Goal: Use online tool/utility: Utilize a website feature to perform a specific function

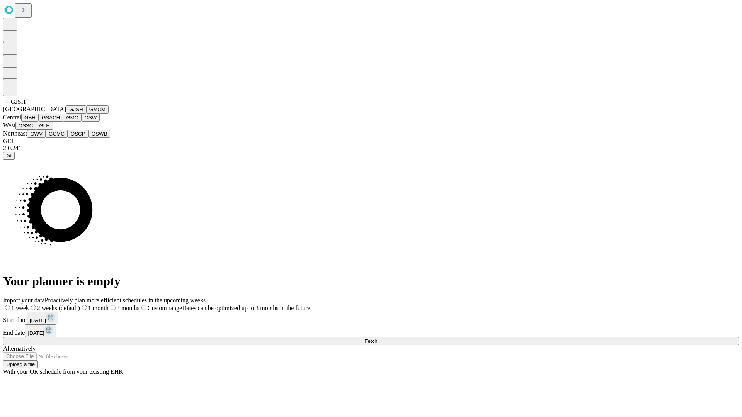
click at [66, 114] on button "GJSH" at bounding box center [76, 109] width 20 height 8
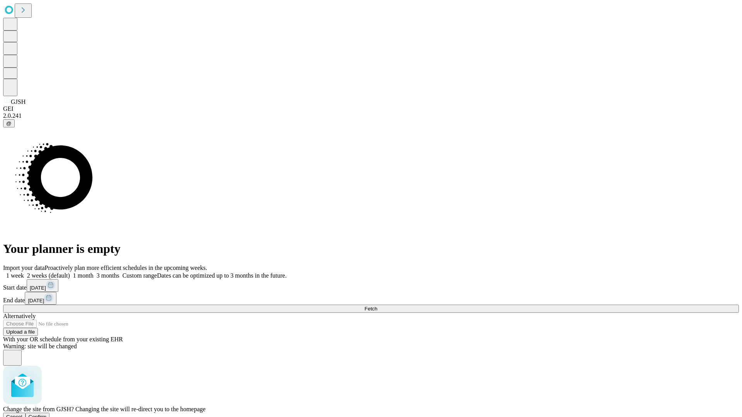
click at [47, 414] on span "Confirm" at bounding box center [38, 417] width 18 height 6
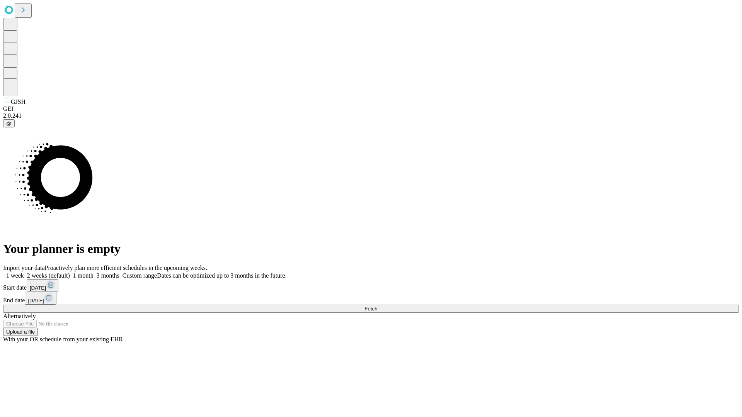
click at [93, 272] on label "1 month" at bounding box center [82, 275] width 24 height 7
click at [377, 306] on span "Fetch" at bounding box center [370, 309] width 13 height 6
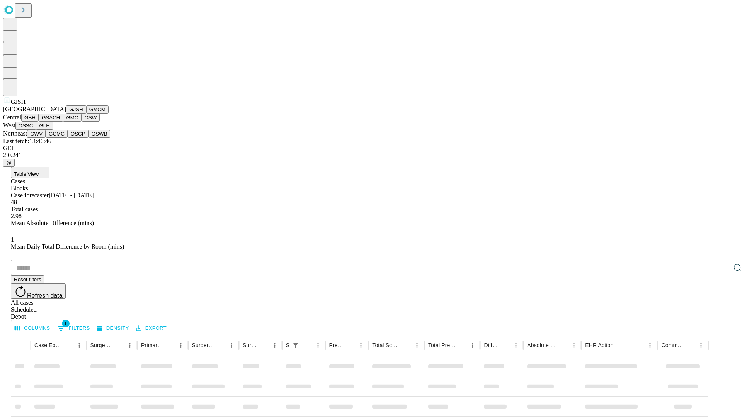
click at [86, 114] on button "GMCM" at bounding box center [97, 109] width 22 height 8
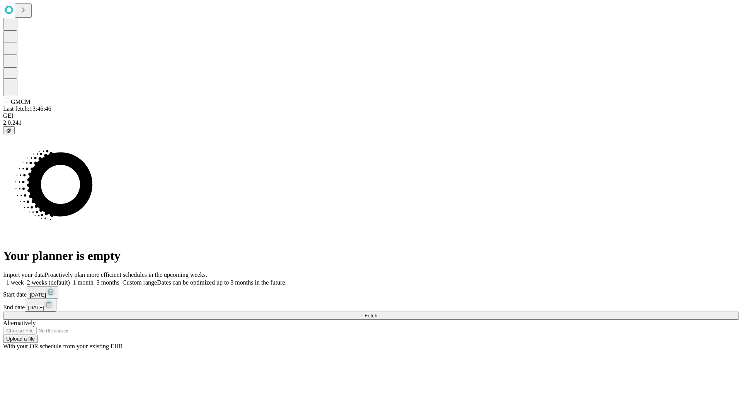
click at [93, 279] on label "1 month" at bounding box center [82, 282] width 24 height 7
click at [377, 313] on span "Fetch" at bounding box center [370, 316] width 13 height 6
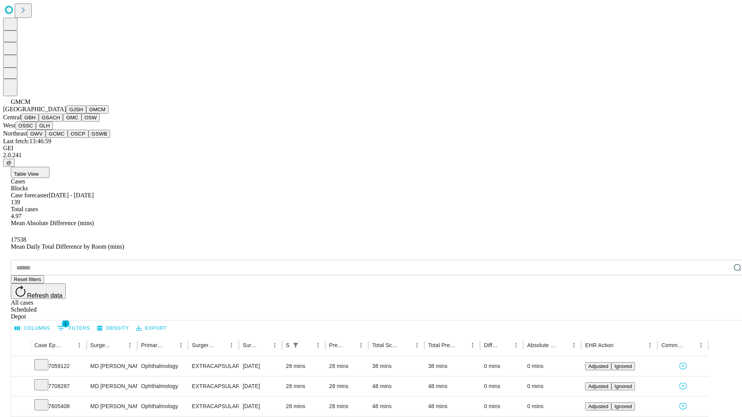
click at [39, 122] on button "GBH" at bounding box center [29, 118] width 17 height 8
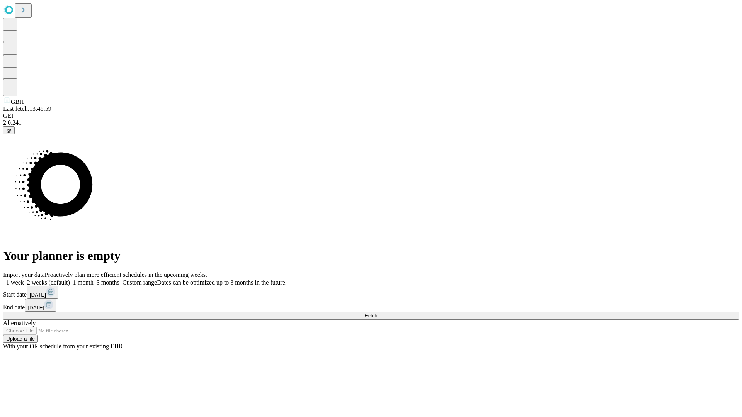
click at [93, 279] on label "1 month" at bounding box center [82, 282] width 24 height 7
click at [377, 313] on span "Fetch" at bounding box center [370, 316] width 13 height 6
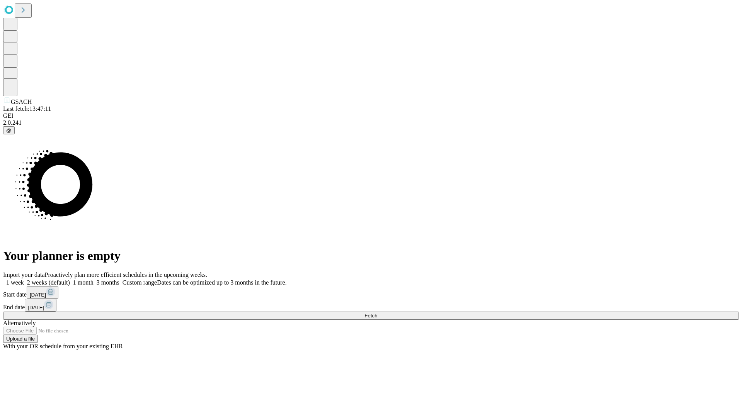
click at [93, 279] on label "1 month" at bounding box center [82, 282] width 24 height 7
click at [377, 313] on span "Fetch" at bounding box center [370, 316] width 13 height 6
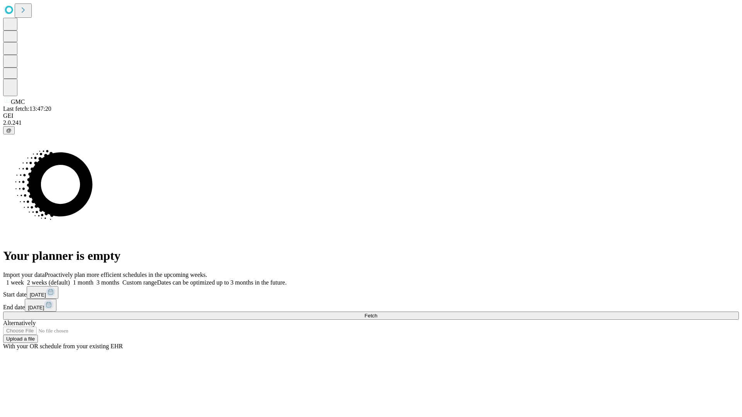
click at [93, 279] on label "1 month" at bounding box center [82, 282] width 24 height 7
click at [377, 313] on span "Fetch" at bounding box center [370, 316] width 13 height 6
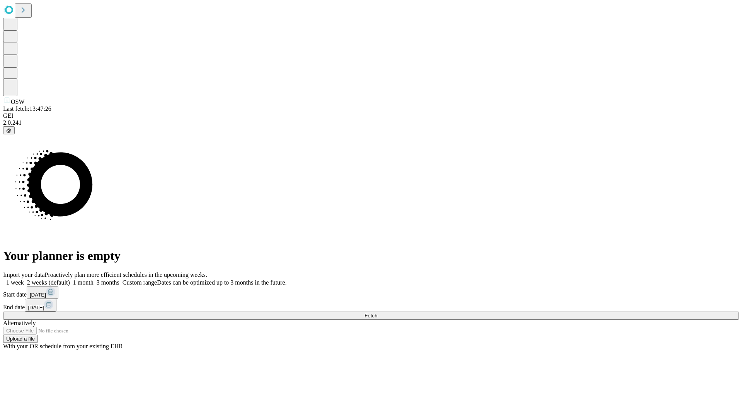
click at [377, 313] on span "Fetch" at bounding box center [370, 316] width 13 height 6
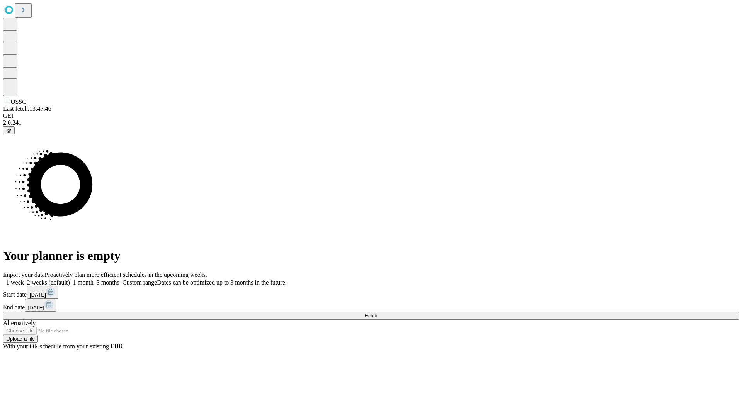
click at [93, 279] on label "1 month" at bounding box center [82, 282] width 24 height 7
click at [377, 313] on span "Fetch" at bounding box center [370, 316] width 13 height 6
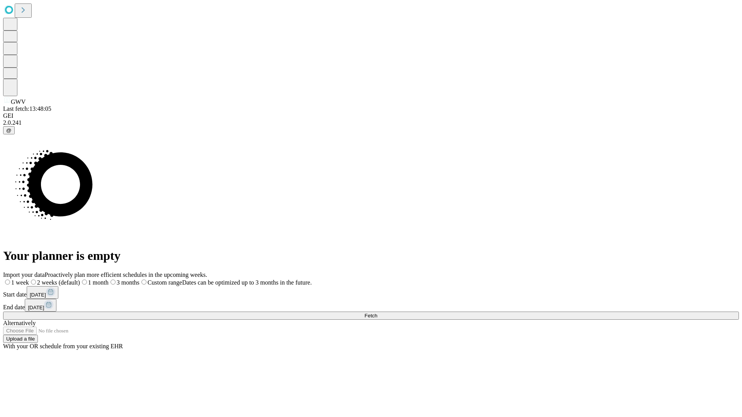
click at [109, 279] on label "1 month" at bounding box center [94, 282] width 29 height 7
click at [377, 313] on span "Fetch" at bounding box center [370, 316] width 13 height 6
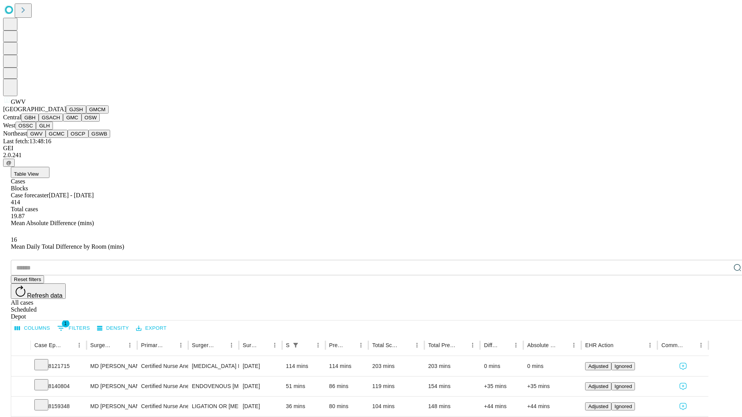
click at [60, 138] on button "GCMC" at bounding box center [57, 134] width 22 height 8
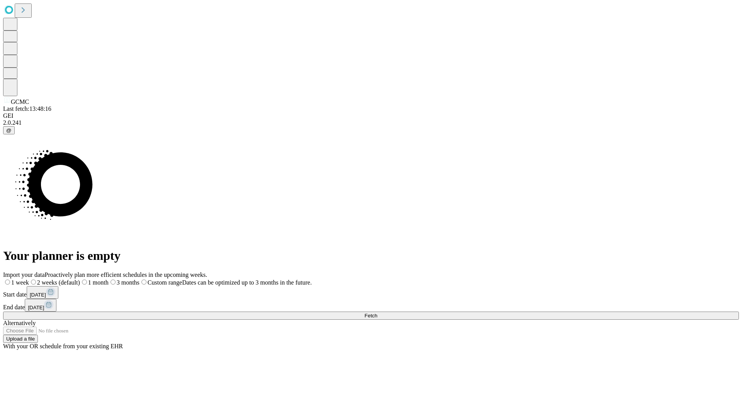
click at [109, 279] on label "1 month" at bounding box center [94, 282] width 29 height 7
click at [377, 313] on span "Fetch" at bounding box center [370, 316] width 13 height 6
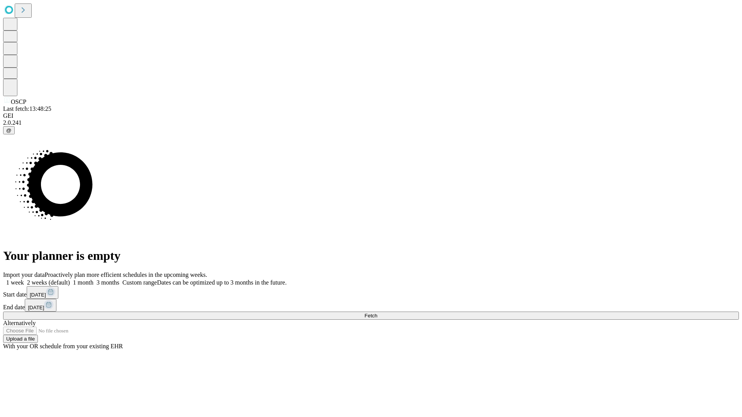
click at [93, 279] on label "1 month" at bounding box center [82, 282] width 24 height 7
click at [377, 313] on span "Fetch" at bounding box center [370, 316] width 13 height 6
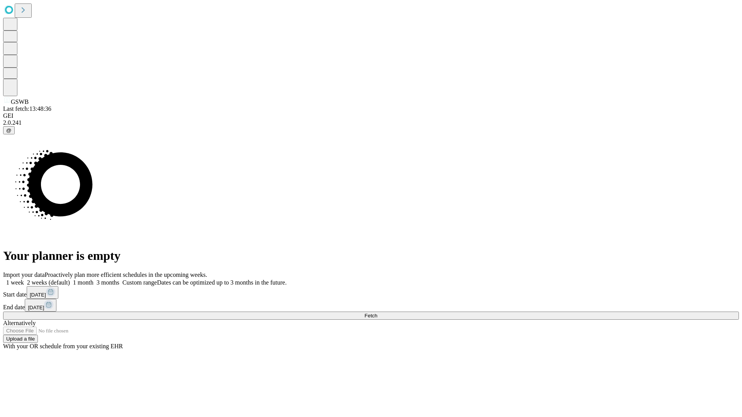
click at [93, 279] on label "1 month" at bounding box center [82, 282] width 24 height 7
click at [377, 313] on span "Fetch" at bounding box center [370, 316] width 13 height 6
